Goal: Information Seeking & Learning: Learn about a topic

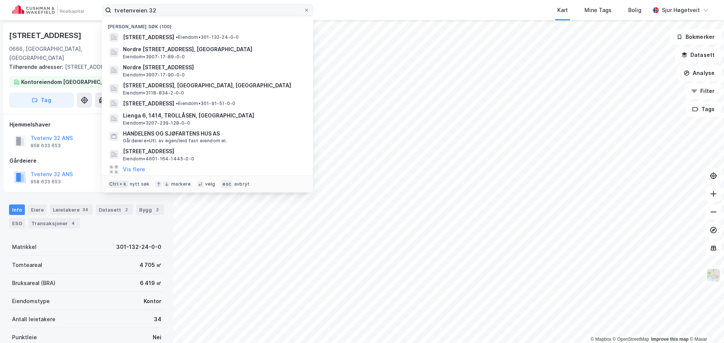
click at [249, 9] on input "tvetenveien 32" at bounding box center [207, 10] width 192 height 11
click at [248, 9] on input "tvetenveien 32" at bounding box center [207, 10] width 192 height 11
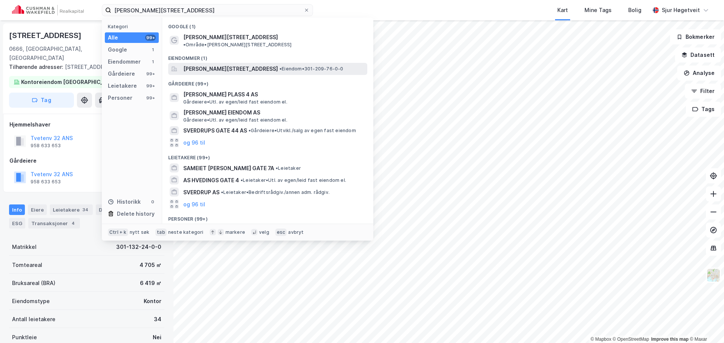
click at [267, 64] on span "[PERSON_NAME][STREET_ADDRESS]" at bounding box center [230, 68] width 95 height 9
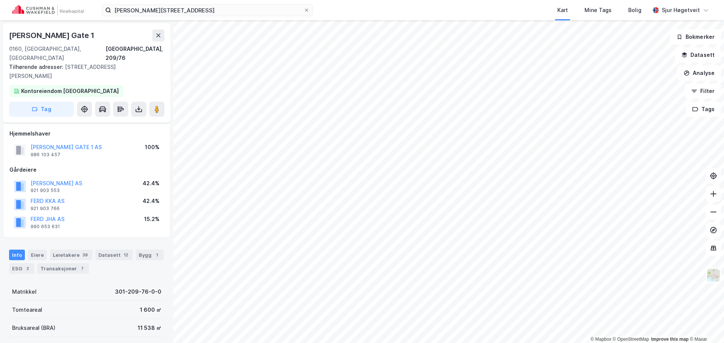
scroll to position [6, 0]
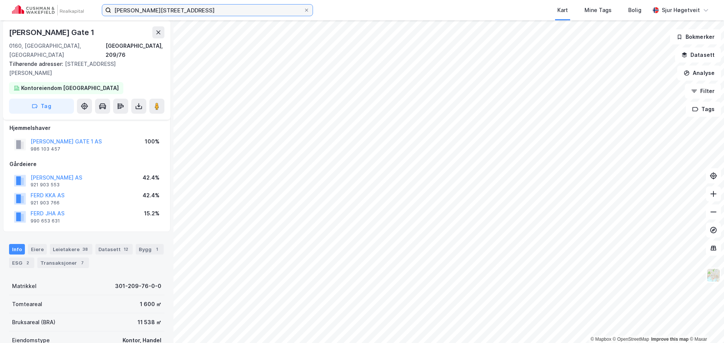
click at [258, 8] on input "[PERSON_NAME][STREET_ADDRESS]" at bounding box center [207, 10] width 192 height 11
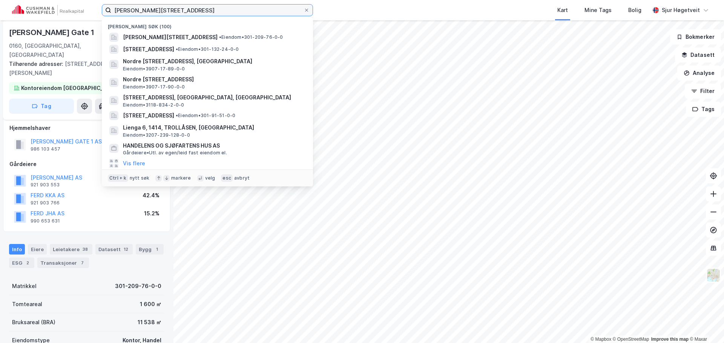
click at [258, 8] on input "[PERSON_NAME][STREET_ADDRESS]" at bounding box center [207, 10] width 192 height 11
paste input "thorudveien"
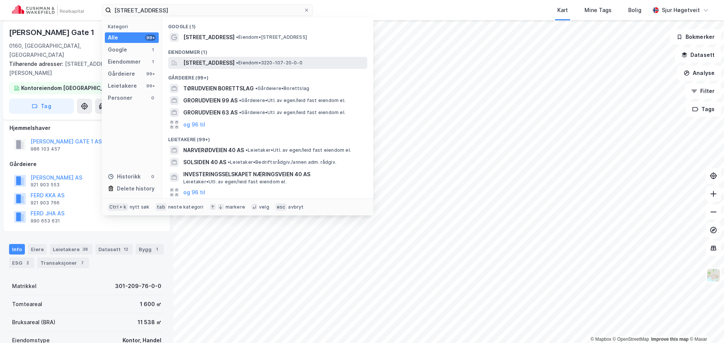
click at [273, 58] on div "[STREET_ADDRESS] • Eiendom • 3220-107-20-0-0" at bounding box center [267, 63] width 199 height 12
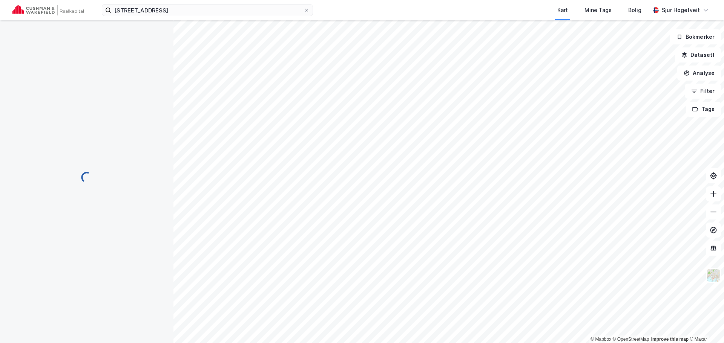
scroll to position [6, 0]
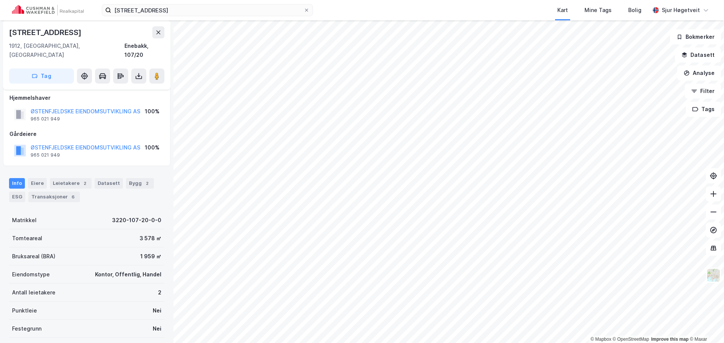
scroll to position [6, 0]
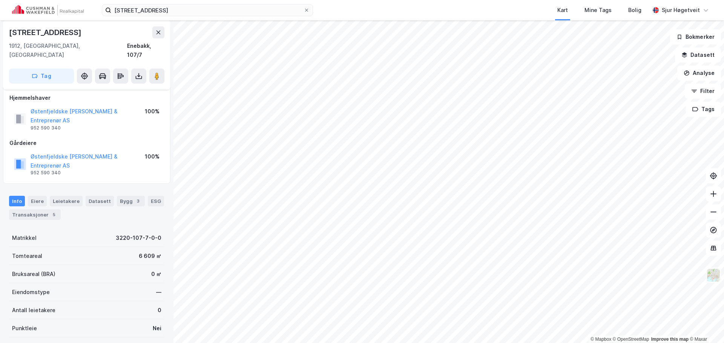
click at [283, 18] on div "[STREET_ADDRESS] Kart Mine Tags Bolig [PERSON_NAME]" at bounding box center [362, 10] width 724 height 20
click at [280, 15] on input "[STREET_ADDRESS]" at bounding box center [207, 10] width 192 height 11
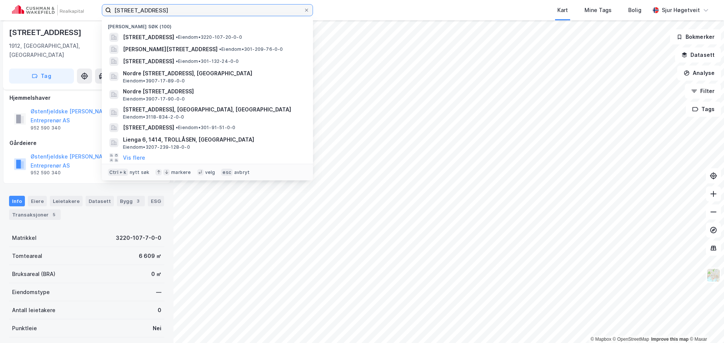
click at [280, 14] on input "[STREET_ADDRESS]" at bounding box center [207, 10] width 192 height 11
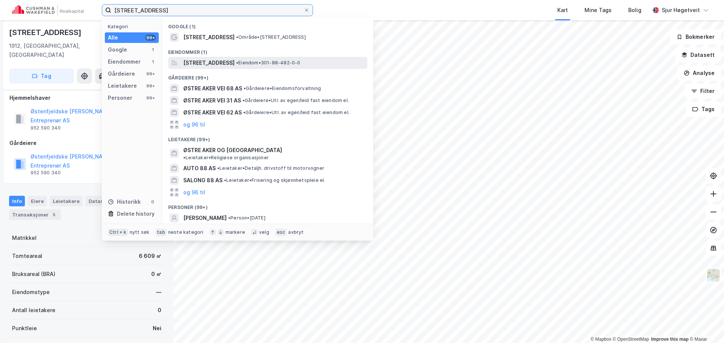
type input "[STREET_ADDRESS]"
click at [235, 62] on span "[STREET_ADDRESS]" at bounding box center [208, 62] width 51 height 9
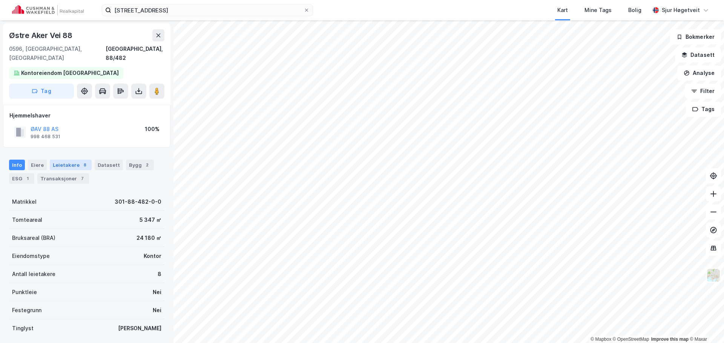
click at [66, 160] on div "Leietakere 8" at bounding box center [71, 165] width 42 height 11
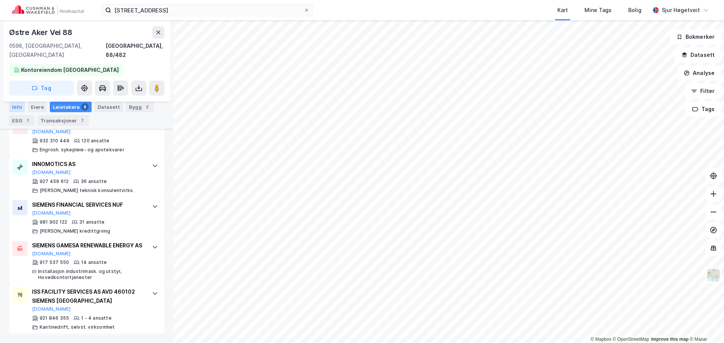
click at [18, 108] on div "Info" at bounding box center [17, 107] width 16 height 11
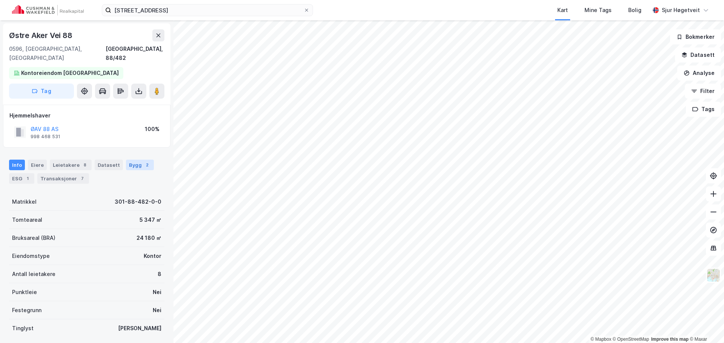
click at [134, 160] on div "Bygg 2" at bounding box center [140, 165] width 28 height 11
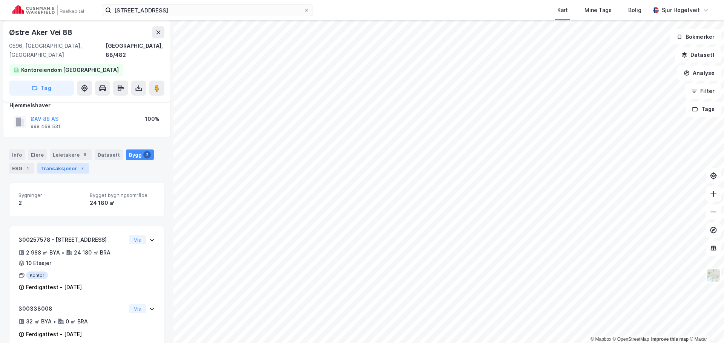
scroll to position [15, 0]
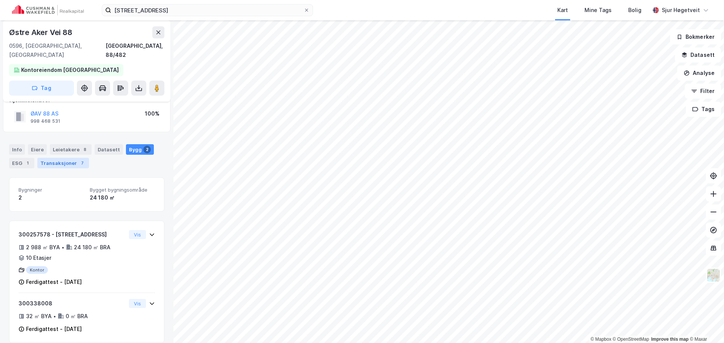
click at [75, 158] on div "Transaksjoner 7" at bounding box center [63, 163] width 52 height 11
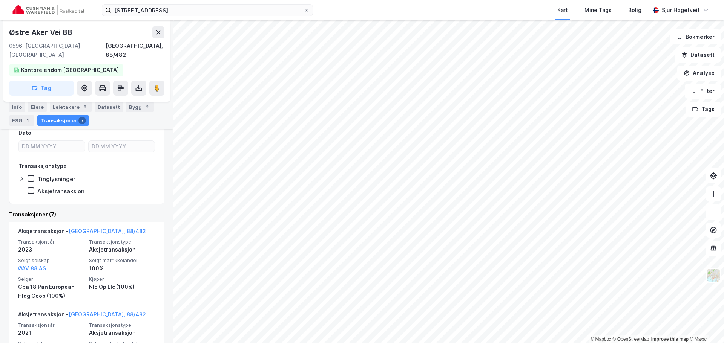
scroll to position [113, 0]
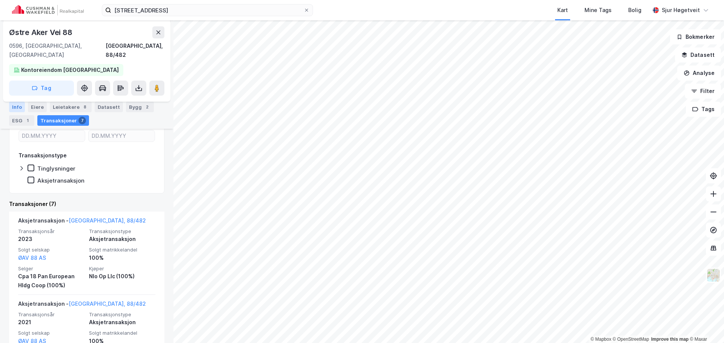
click at [17, 107] on div "Info" at bounding box center [17, 107] width 16 height 11
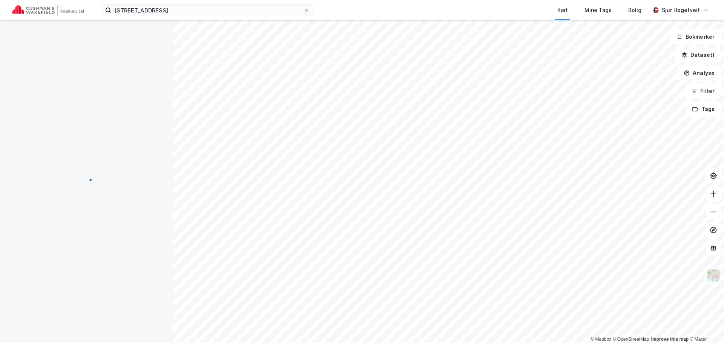
scroll to position [0, 0]
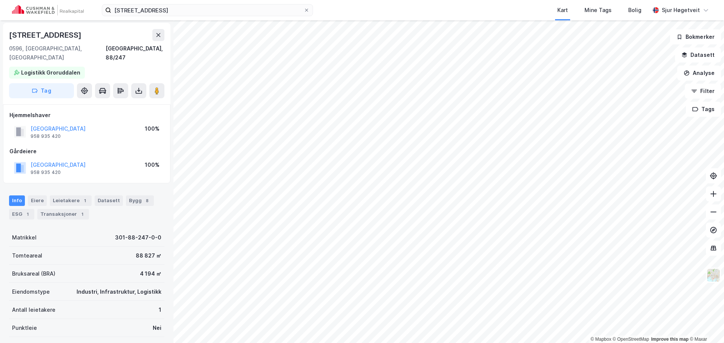
scroll to position [0, 0]
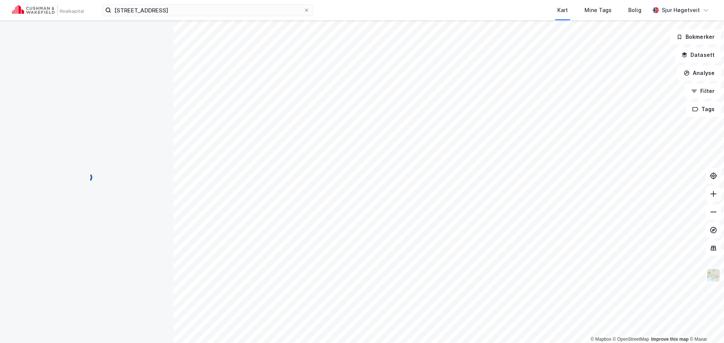
scroll to position [0, 0]
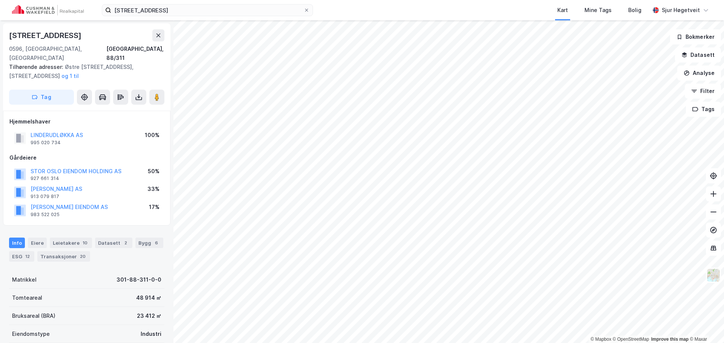
scroll to position [0, 0]
click at [82, 238] on div "Leietakere 10" at bounding box center [71, 243] width 42 height 11
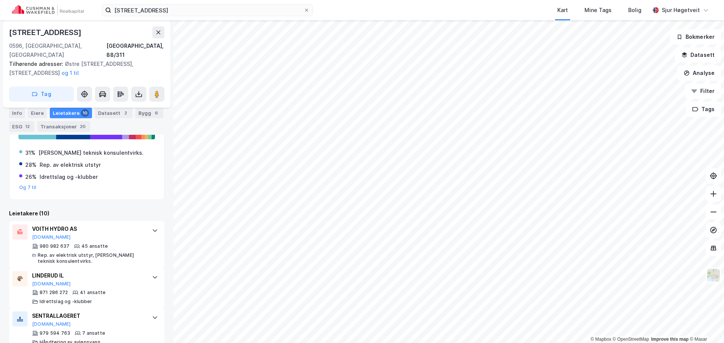
scroll to position [102, 0]
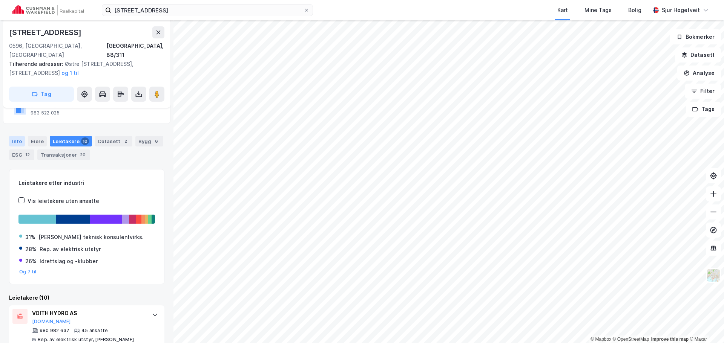
click at [19, 136] on div "Info" at bounding box center [17, 141] width 16 height 11
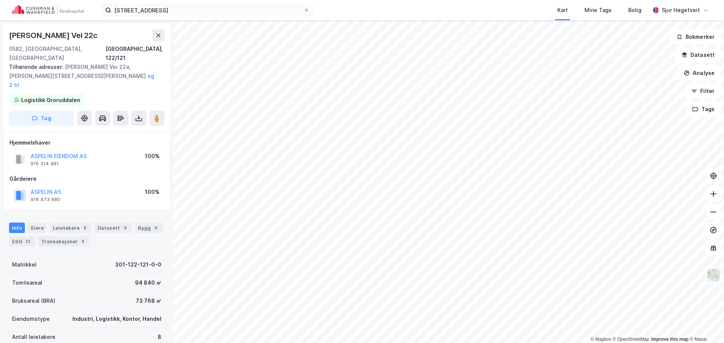
scroll to position [1, 0]
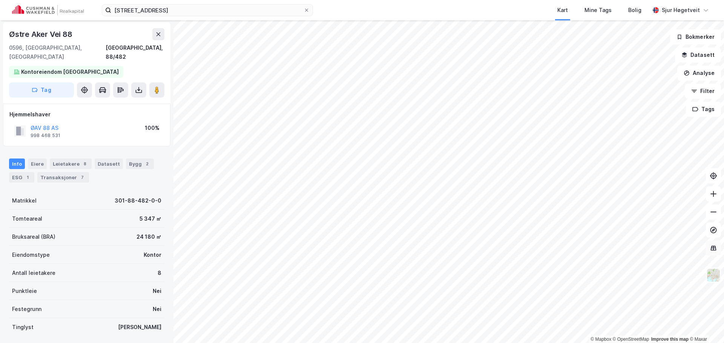
scroll to position [1, 0]
click at [602, 15] on div "Mine Tags" at bounding box center [598, 10] width 32 height 14
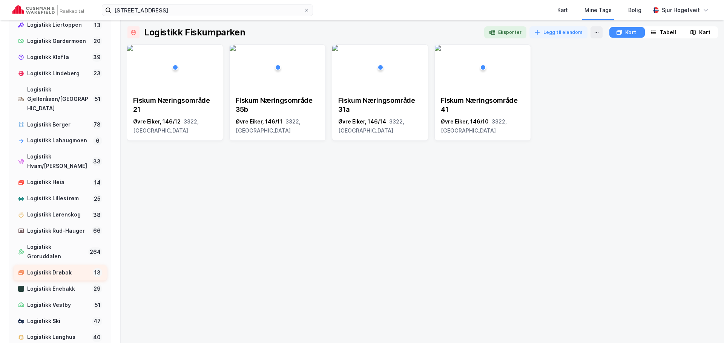
scroll to position [707, 0]
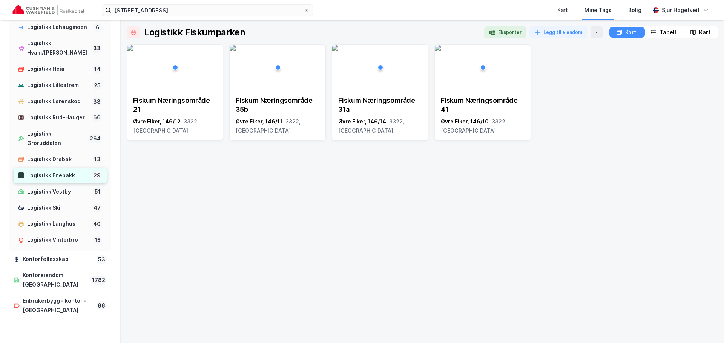
click at [69, 181] on div "Logistikk Enebakk" at bounding box center [58, 175] width 62 height 9
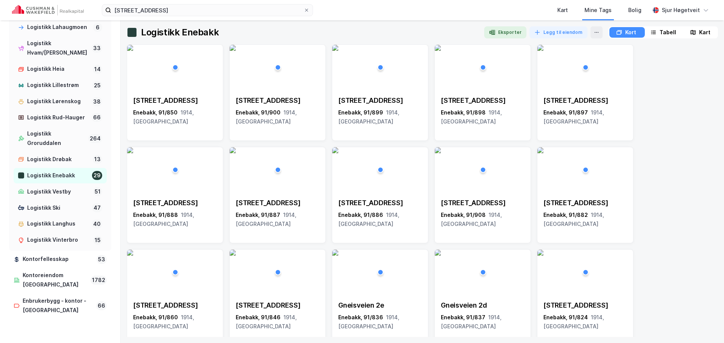
click at [699, 30] on div "Kart" at bounding box center [704, 32] width 11 height 9
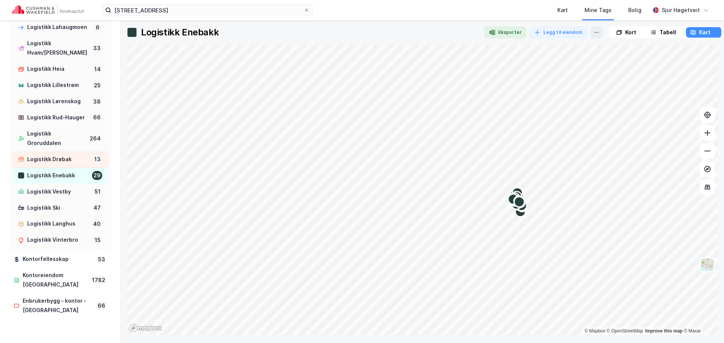
click at [41, 164] on div "Logistikk Drøbak" at bounding box center [58, 159] width 63 height 9
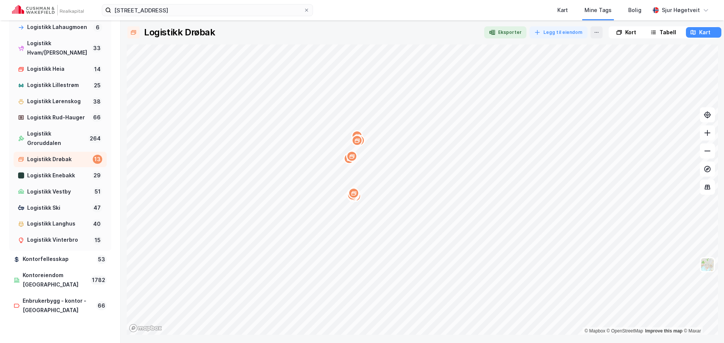
click at [621, 34] on div "Kort" at bounding box center [626, 32] width 34 height 11
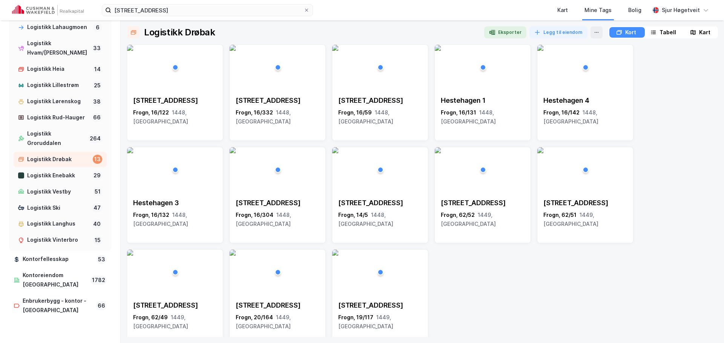
click at [666, 104] on div "Holterkollveien 7 Frogn, 16/122 1448, Akershus Holterkollveien 7b Frogn, 16/332…" at bounding box center [422, 195] width 591 height 302
